Goal: Information Seeking & Learning: Learn about a topic

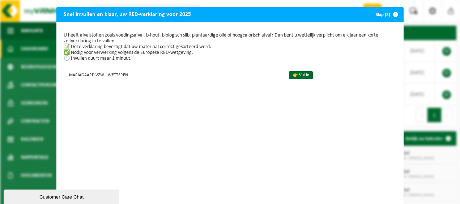
click at [393, 13] on span "button" at bounding box center [395, 14] width 14 height 14
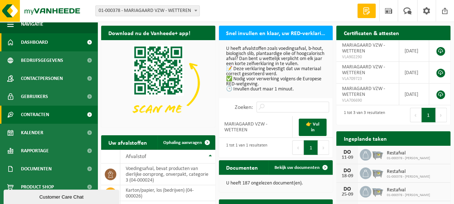
scroll to position [15, 0]
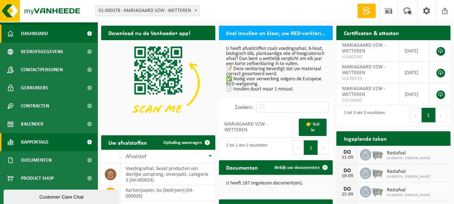
click at [43, 138] on span "Rapportage" at bounding box center [35, 142] width 28 height 18
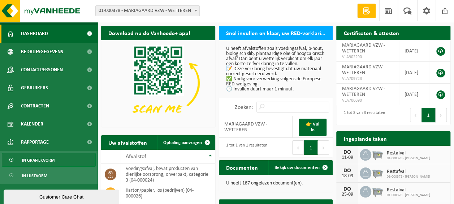
click at [47, 158] on span "In grafiekvorm" at bounding box center [38, 160] width 33 height 14
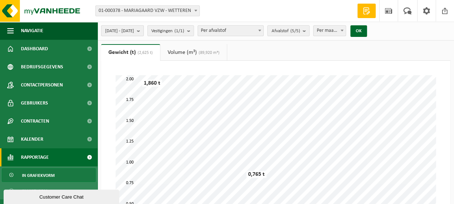
click at [143, 31] on b "submit" at bounding box center [140, 31] width 7 height 10
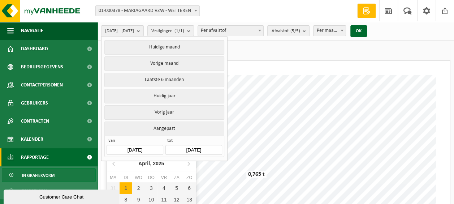
click at [131, 147] on input "[DATE]" at bounding box center [135, 150] width 56 height 10
click at [113, 165] on icon at bounding box center [114, 164] width 12 height 12
click at [159, 163] on icon "2025" at bounding box center [162, 163] width 11 height 5
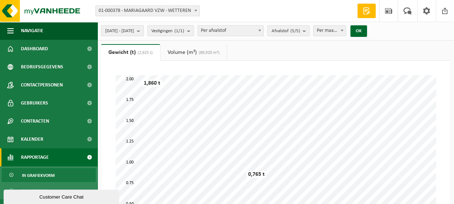
click at [122, 28] on span "2025-04-01 - 2025-09-09" at bounding box center [119, 31] width 29 height 11
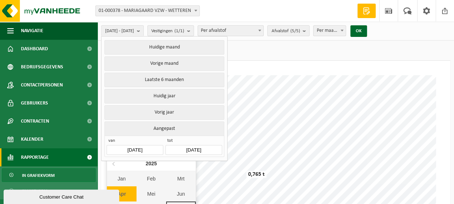
click at [133, 147] on input "2025-04-01" at bounding box center [135, 150] width 56 height 10
click at [114, 163] on icon at bounding box center [114, 164] width 12 height 12
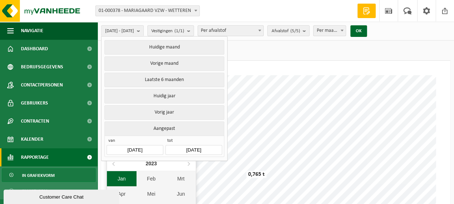
click at [122, 180] on div "Jan" at bounding box center [122, 178] width 30 height 15
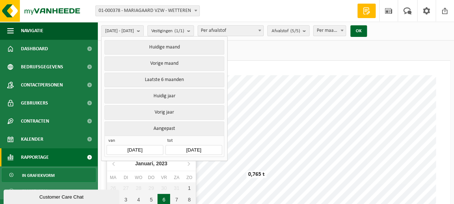
click at [162, 200] on div "6" at bounding box center [164, 200] width 13 height 12
type input "2023-01-06"
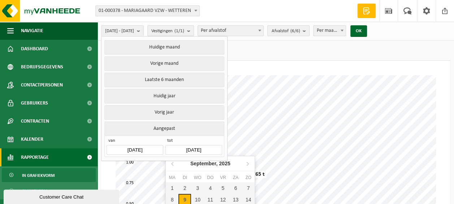
click at [213, 146] on input "2025-09-09" at bounding box center [193, 150] width 56 height 10
click at [216, 145] on input "2025-09-09" at bounding box center [193, 150] width 56 height 10
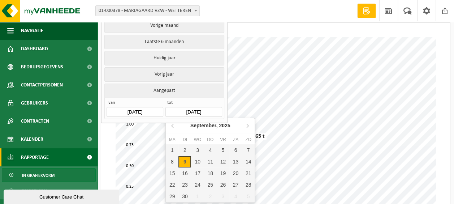
scroll to position [38, 0]
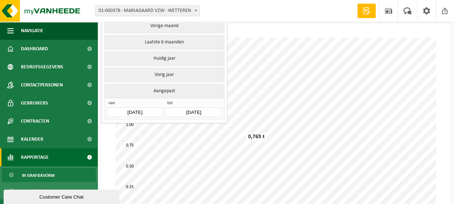
click at [171, 90] on button "Aangepast" at bounding box center [164, 91] width 120 height 14
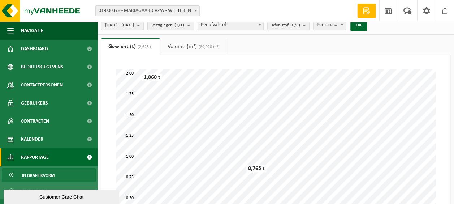
scroll to position [0, 0]
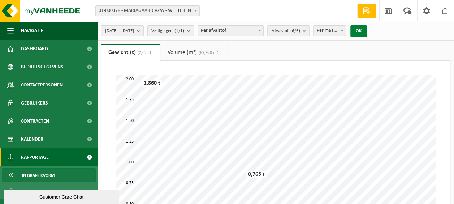
click at [367, 31] on button "OK" at bounding box center [358, 31] width 17 height 12
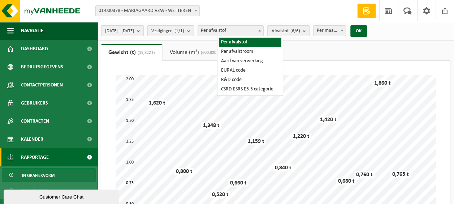
click at [245, 29] on span "Per afvalstof" at bounding box center [230, 31] width 65 height 10
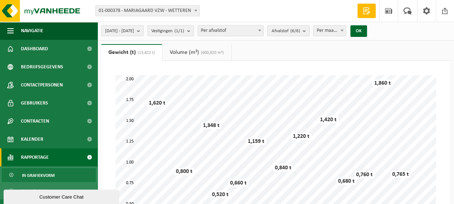
click at [294, 30] on span "Afvalstof (6/6)" at bounding box center [285, 31] width 29 height 11
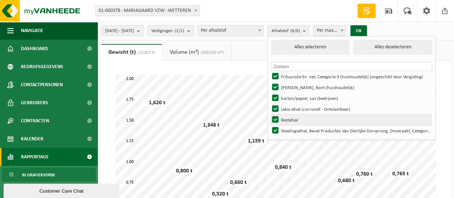
click at [296, 120] on label "Restafval" at bounding box center [351, 120] width 161 height 11
click at [269, 115] on input "Restafval" at bounding box center [269, 114] width 0 height 0
checkbox input "false"
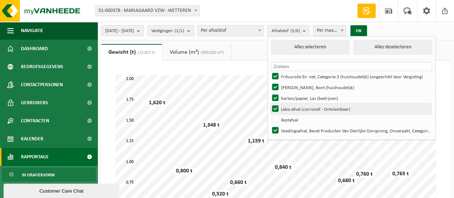
click at [294, 108] on label "Labo-afval (corrosief - Ontvlambaar)" at bounding box center [351, 109] width 161 height 11
click at [269, 104] on input "Labo-afval (corrosief - Ontvlambaar)" at bounding box center [269, 103] width 0 height 0
checkbox input "false"
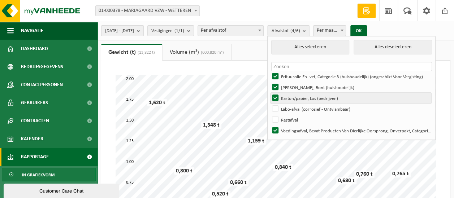
click at [294, 98] on label "Karton/papier, Los (bedrijven)" at bounding box center [351, 98] width 161 height 11
click at [269, 93] on input "Karton/papier, Los (bedrijven)" at bounding box center [269, 92] width 0 height 0
checkbox input "false"
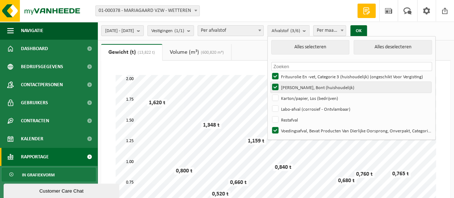
click at [295, 88] on label "Hol Glas, Bont (huishoudelijk)" at bounding box center [351, 87] width 161 height 11
click at [269, 82] on input "Hol Glas, Bont (huishoudelijk)" at bounding box center [269, 82] width 0 height 0
checkbox input "false"
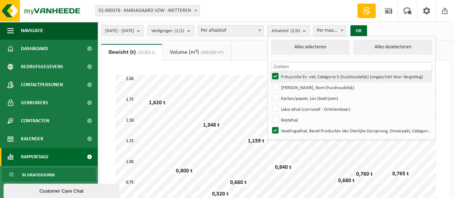
click at [295, 77] on label "Frituurolie En -vet, Categorie 3 (huishoudelijk) (ongeschikt Voor Vergisting)" at bounding box center [351, 76] width 161 height 11
click at [269, 71] on input "Frituurolie En -vet, Categorie 3 (huishoudelijk) (ongeschikt Voor Vergisting)" at bounding box center [269, 71] width 0 height 0
checkbox input "false"
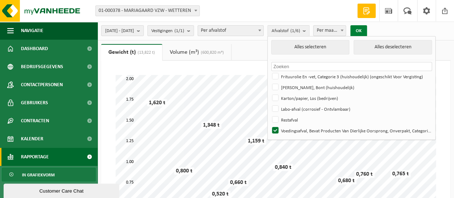
click at [367, 33] on button "OK" at bounding box center [358, 31] width 17 height 12
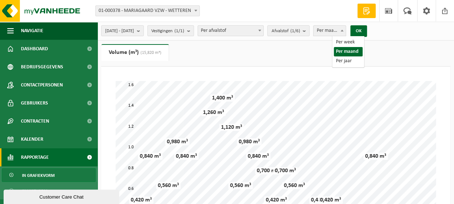
click at [346, 31] on span "Per maand" at bounding box center [330, 31] width 32 height 10
click at [375, 49] on ul "Gewicht (t) (13,822 t) Volume (m³) (15,820 m³)" at bounding box center [275, 55] width 349 height 22
click at [134, 27] on span "2023-01-06 - 2025-09-09" at bounding box center [119, 31] width 29 height 11
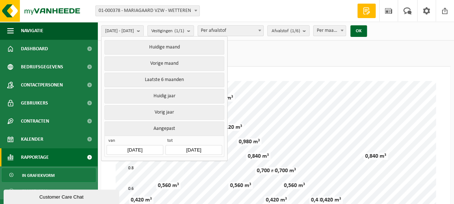
click at [129, 147] on input "2023-01-06" at bounding box center [135, 150] width 56 height 10
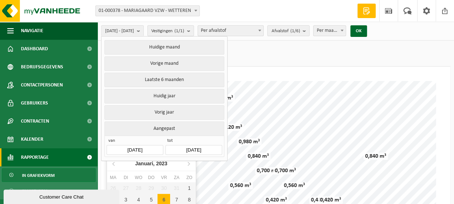
drag, startPoint x: 129, startPoint y: 147, endPoint x: 134, endPoint y: 148, distance: 4.9
click at [134, 148] on input "2023-01-06" at bounding box center [135, 150] width 56 height 10
click at [132, 148] on input "2023-01-06" at bounding box center [135, 150] width 56 height 10
click at [131, 147] on input "2023-01-06" at bounding box center [135, 150] width 56 height 10
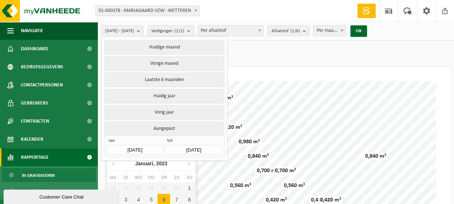
drag, startPoint x: 131, startPoint y: 147, endPoint x: 161, endPoint y: 165, distance: 35.2
click at [161, 165] on icon "2023" at bounding box center [161, 163] width 11 height 5
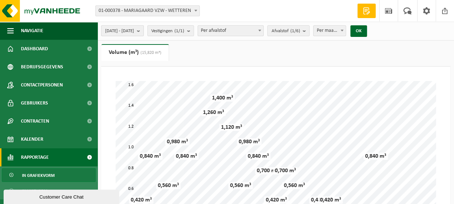
click at [125, 26] on span "2023-01-06 - 2025-09-09" at bounding box center [119, 31] width 29 height 11
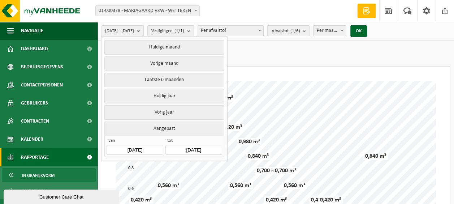
click at [117, 148] on input "2023-01-06" at bounding box center [135, 150] width 56 height 10
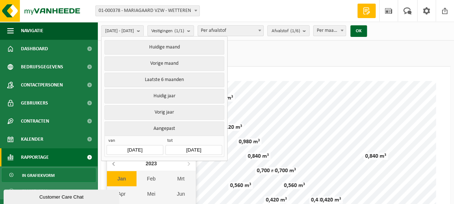
click at [114, 163] on icon at bounding box center [114, 164] width 12 height 12
drag, startPoint x: 114, startPoint y: 163, endPoint x: 120, endPoint y: 178, distance: 16.9
click at [120, 178] on div "Jan" at bounding box center [122, 178] width 30 height 15
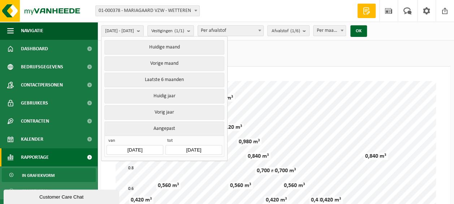
drag, startPoint x: 120, startPoint y: 178, endPoint x: 217, endPoint y: 134, distance: 107.3
click at [217, 135] on div "van 2023-01-06 tot 2025-09-09" at bounding box center [164, 145] width 120 height 21
click at [135, 146] on input "2023-01-06" at bounding box center [135, 150] width 56 height 10
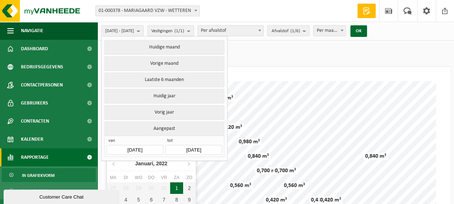
click at [176, 190] on div "1" at bounding box center [176, 188] width 13 height 12
type input "2022-01-01"
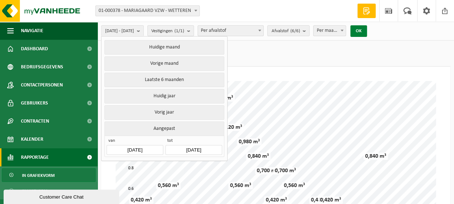
click at [367, 32] on button "OK" at bounding box center [358, 31] width 17 height 12
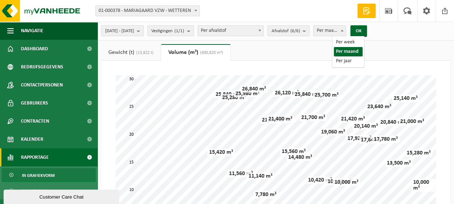
click at [346, 33] on span "Per maand" at bounding box center [330, 31] width 32 height 10
select select "1"
click at [367, 32] on button "OK" at bounding box center [358, 31] width 17 height 12
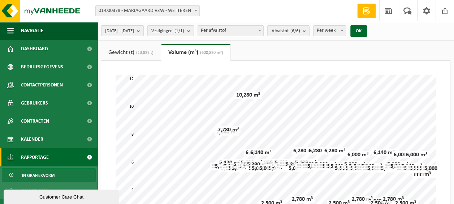
scroll to position [72, 0]
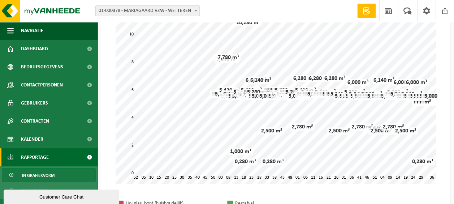
click at [342, 194] on div "Hol glas, bont (huishoudelijk) Restafval Voedingsafval, bevat producten van die…" at bounding box center [275, 208] width 335 height 35
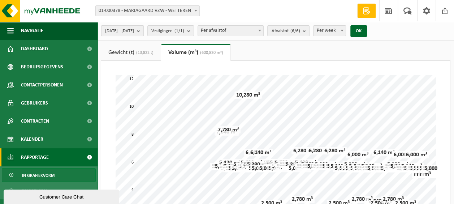
click at [134, 31] on span "2022-01-01 - 2025-09-09" at bounding box center [119, 31] width 29 height 11
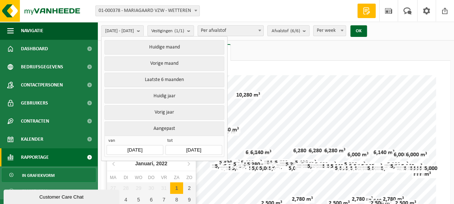
click at [131, 149] on input "2022-01-01" at bounding box center [135, 150] width 56 height 10
click at [189, 165] on icon at bounding box center [189, 164] width 2 height 4
click at [188, 164] on icon at bounding box center [189, 164] width 2 height 4
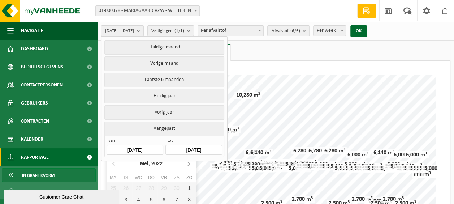
click at [188, 164] on icon at bounding box center [189, 164] width 2 height 4
click at [187, 164] on icon at bounding box center [189, 164] width 12 height 12
click at [151, 188] on div "1" at bounding box center [151, 188] width 13 height 12
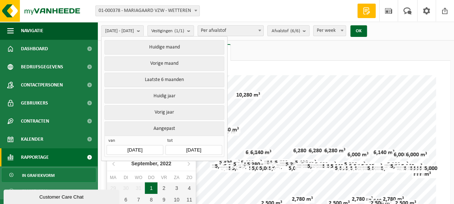
type input "2022-09-01"
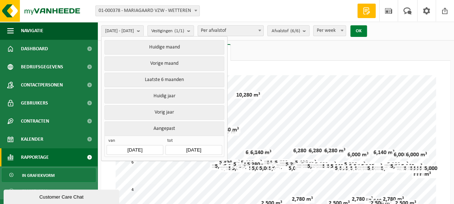
click at [367, 32] on button "OK" at bounding box center [358, 31] width 17 height 12
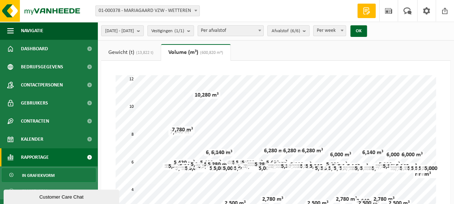
click at [346, 32] on span at bounding box center [341, 30] width 7 height 9
select select "2"
click at [367, 35] on button "OK" at bounding box center [358, 31] width 17 height 12
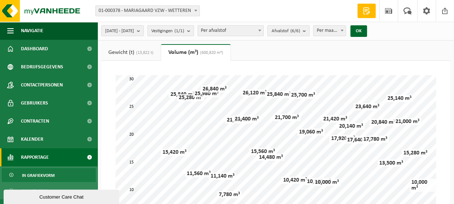
click at [445, 137] on div "Even geduld. Door de grote hoeveelheid gegevens duurt het laden even. nov '22 n…" at bounding box center [275, 183] width 349 height 245
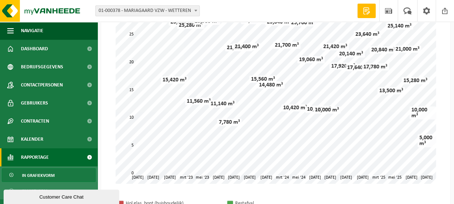
scroll to position [36, 0]
